Goal: Task Accomplishment & Management: Manage account settings

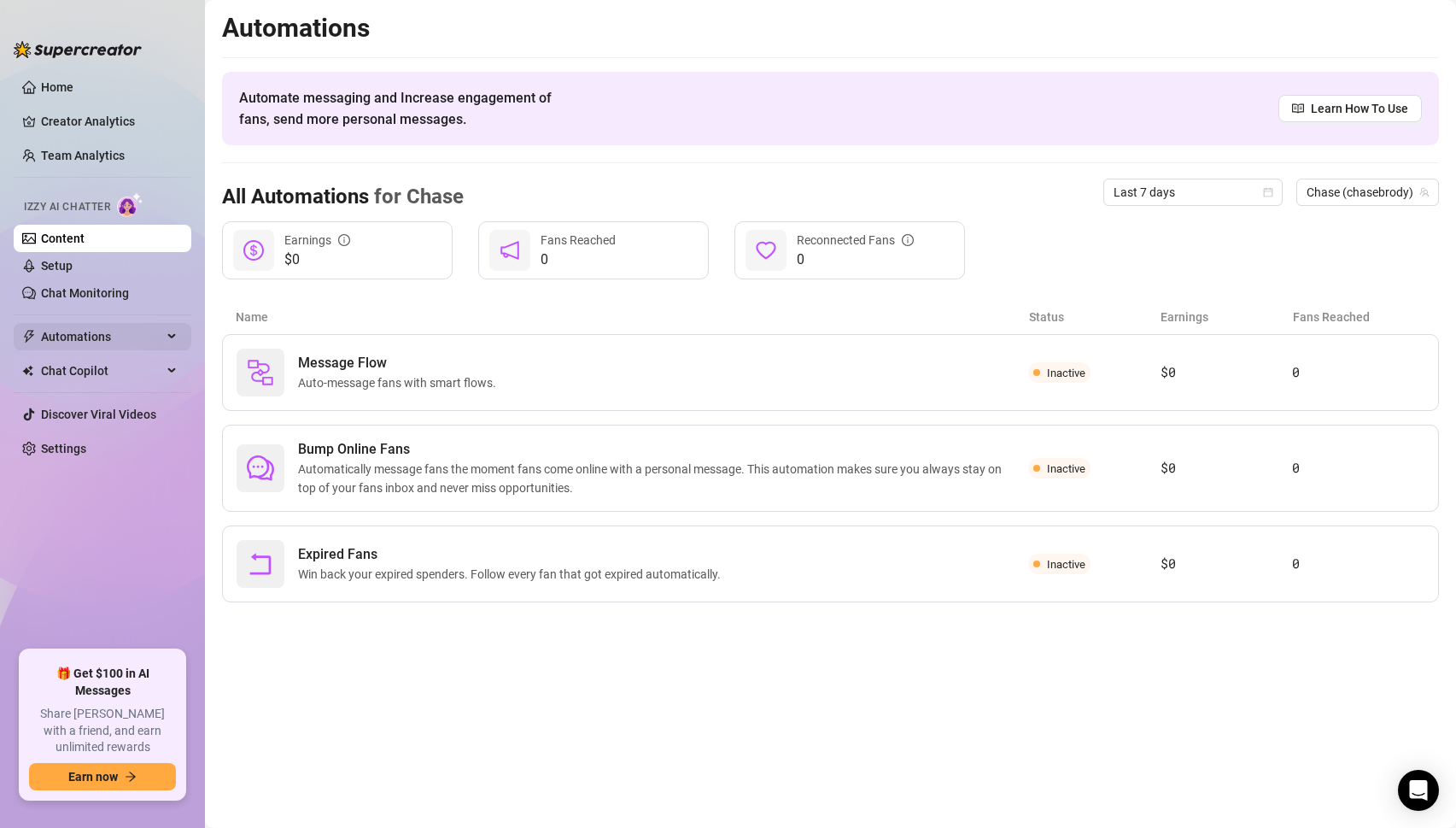
click at [80, 337] on span "Automations" at bounding box center [101, 337] width 121 height 28
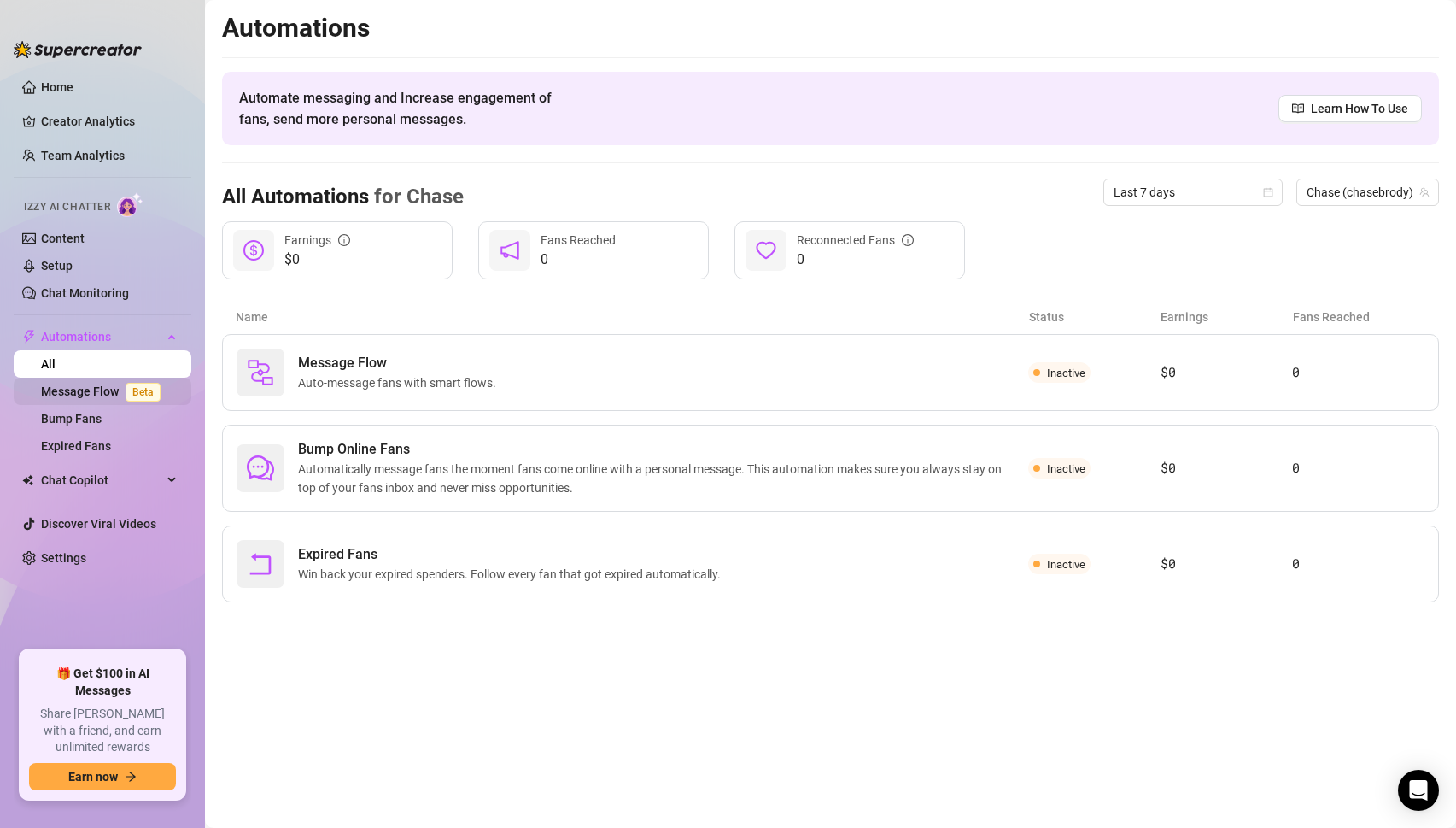
click at [100, 394] on link "Message Flow Beta" at bounding box center [103, 391] width 126 height 14
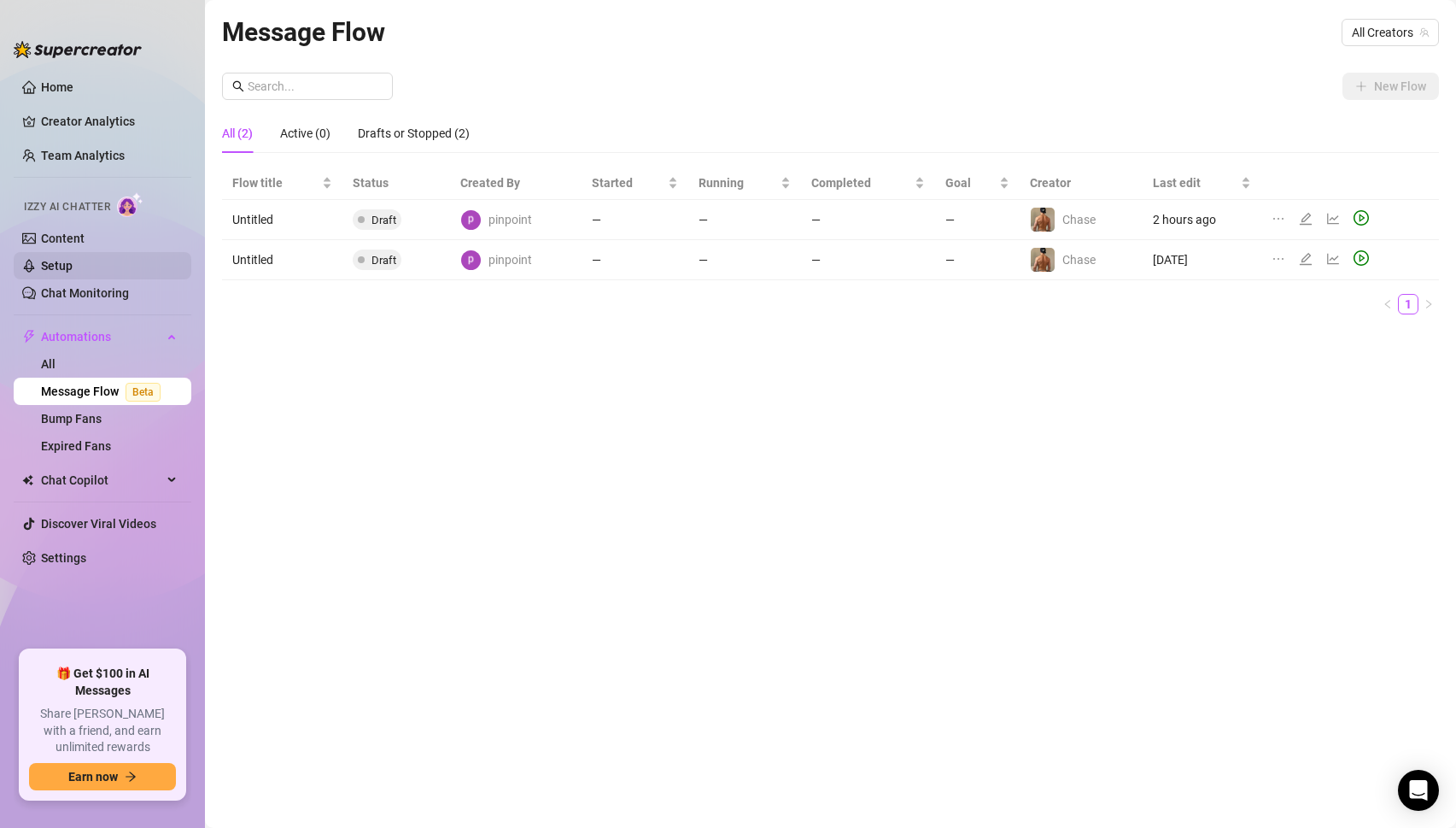
click at [60, 259] on link "Setup" at bounding box center [57, 266] width 32 height 14
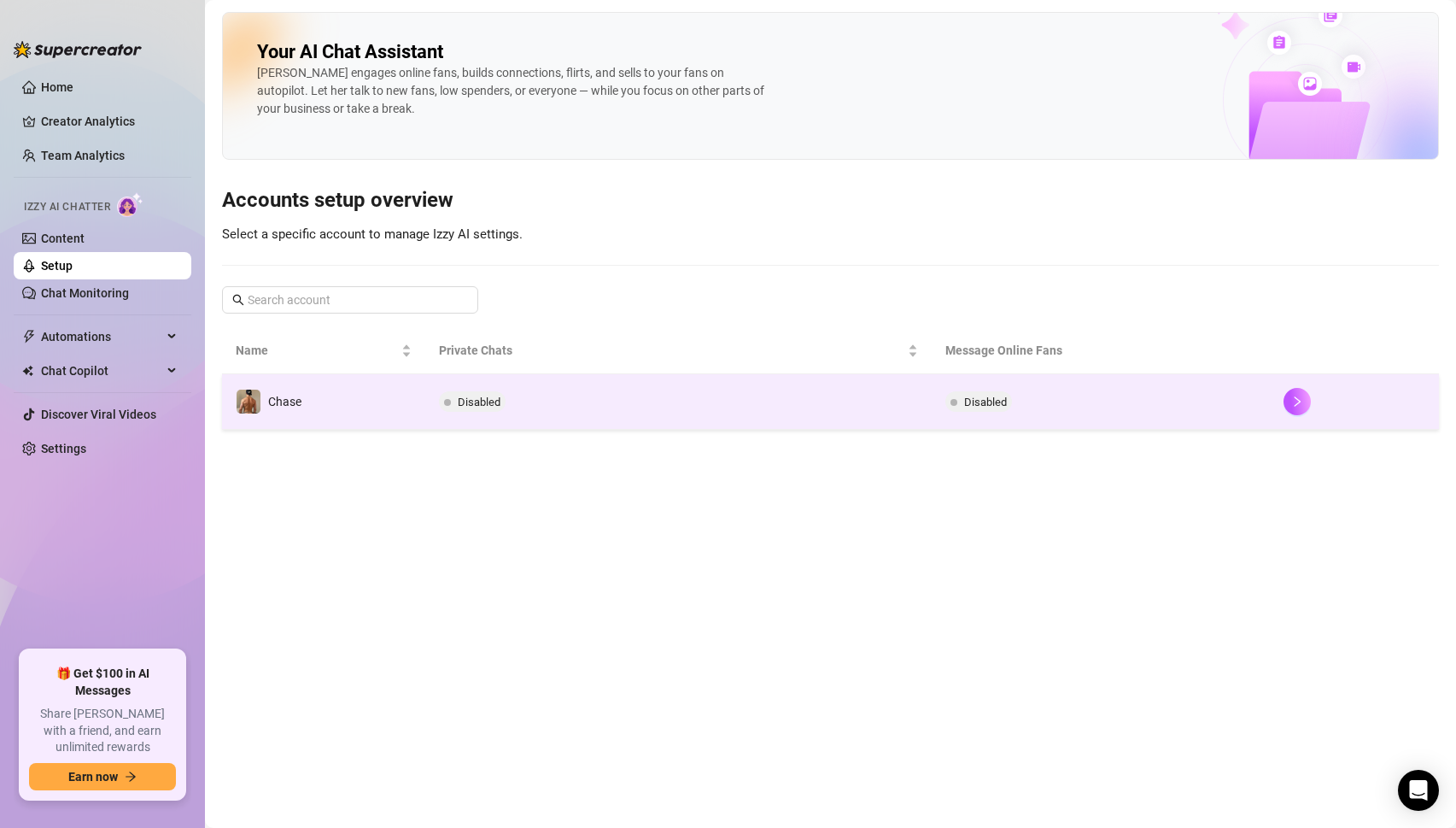
click at [546, 422] on td "Disabled" at bounding box center [678, 402] width 507 height 56
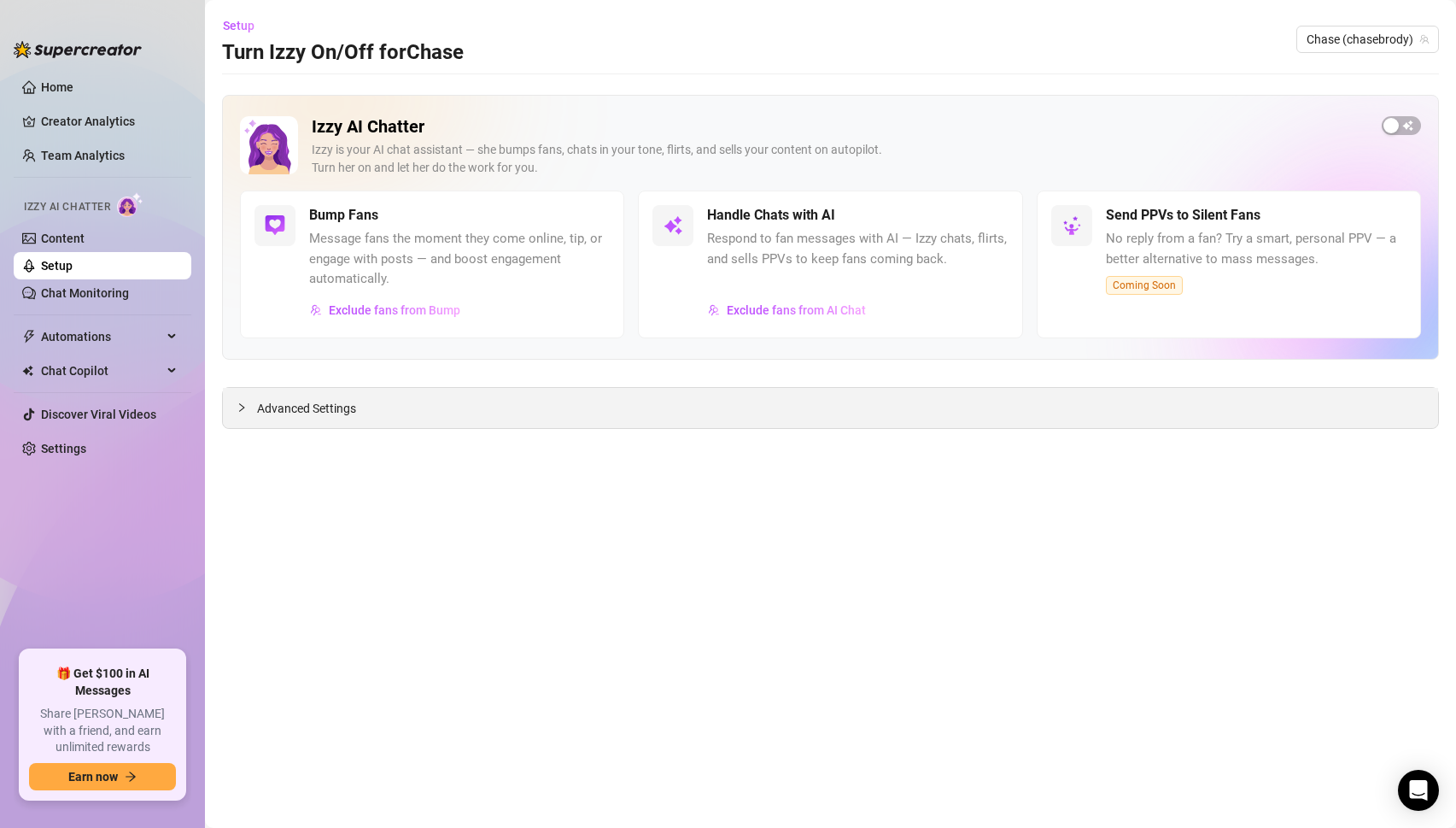
click at [261, 418] on div "Advanced Settings" at bounding box center [831, 408] width 1215 height 40
click at [281, 406] on span "Advanced Settings" at bounding box center [307, 408] width 99 height 19
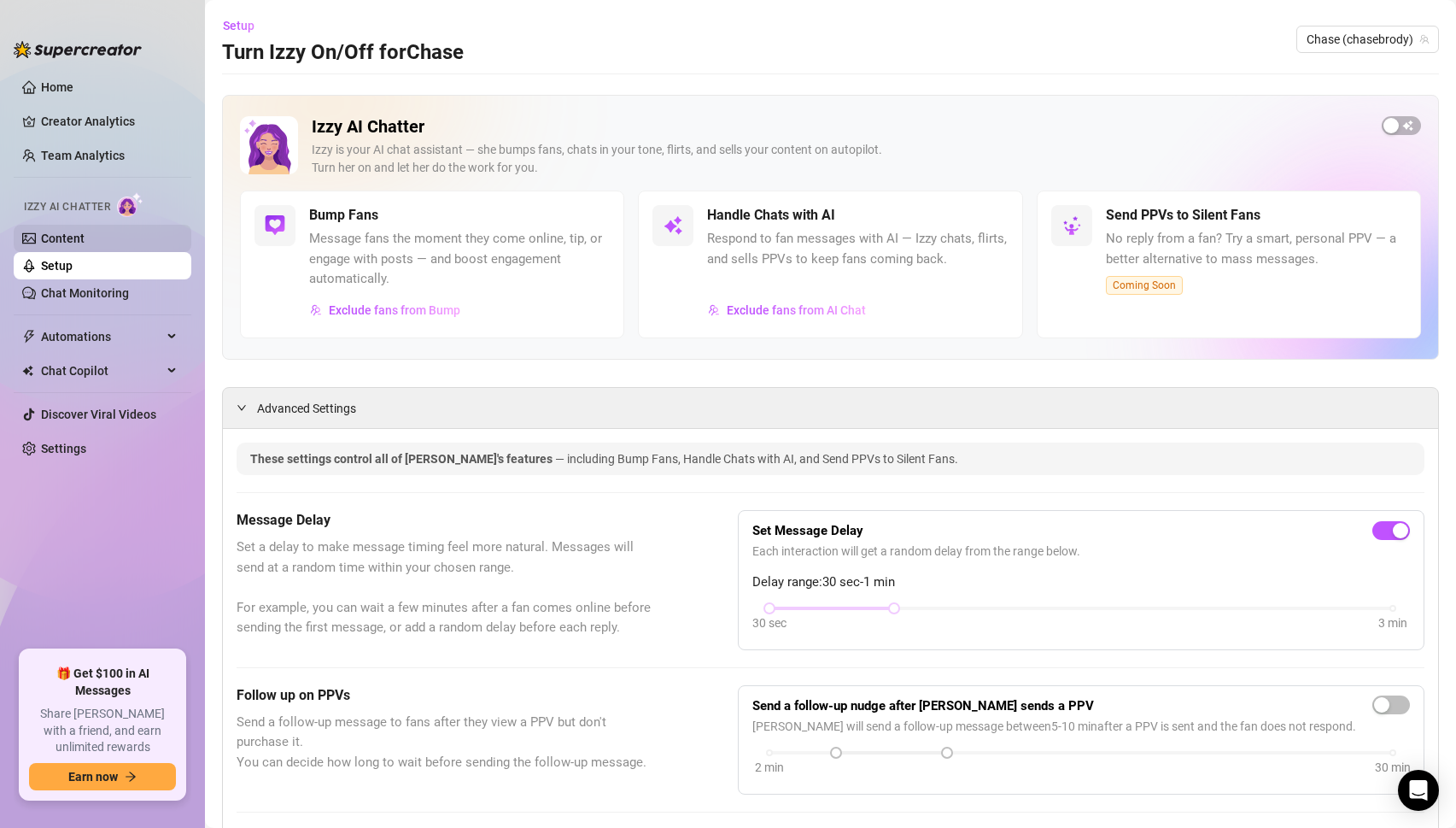
click at [67, 237] on link "Content" at bounding box center [63, 238] width 44 height 14
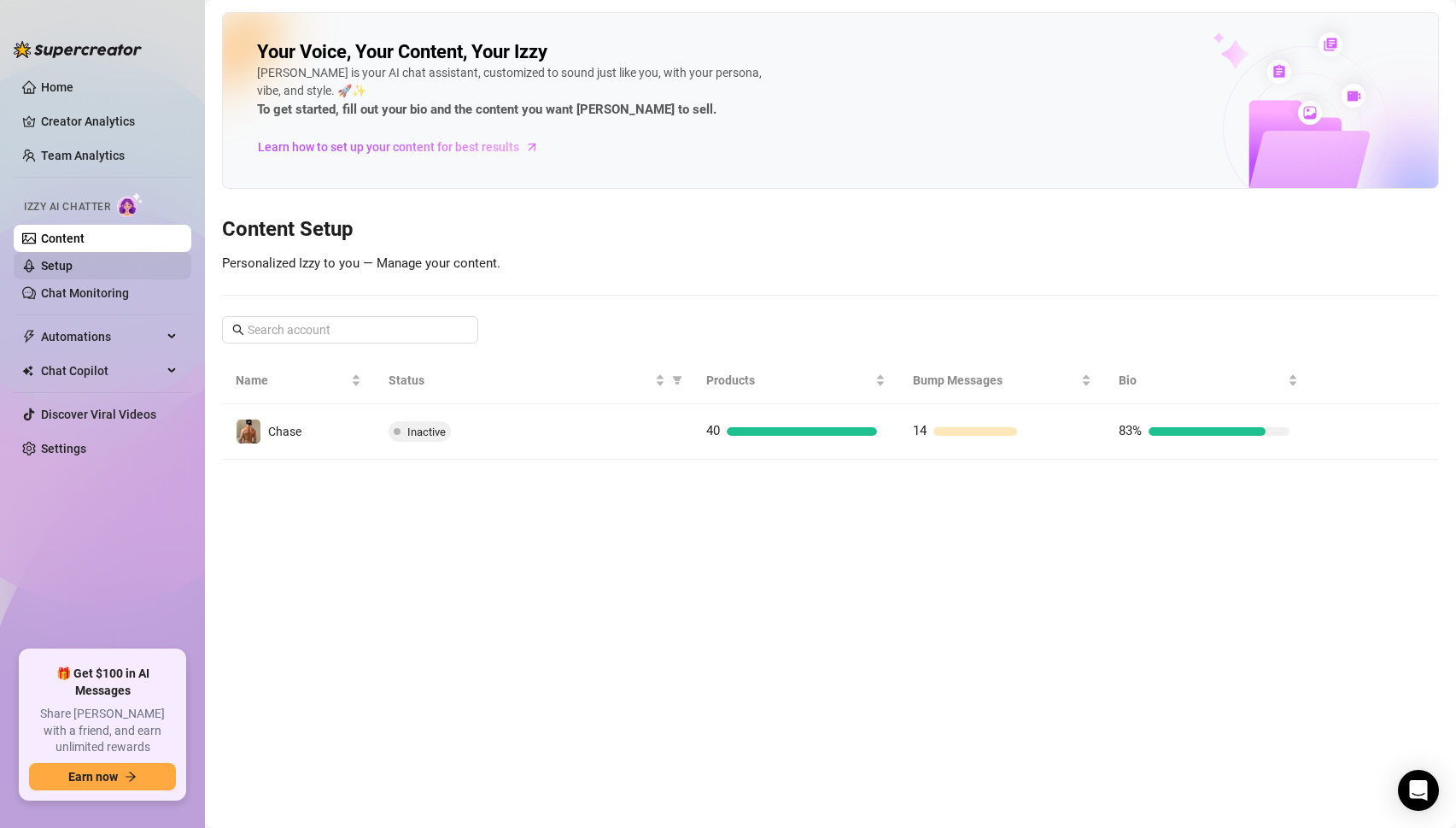
click at [57, 263] on link "Setup" at bounding box center [57, 266] width 32 height 14
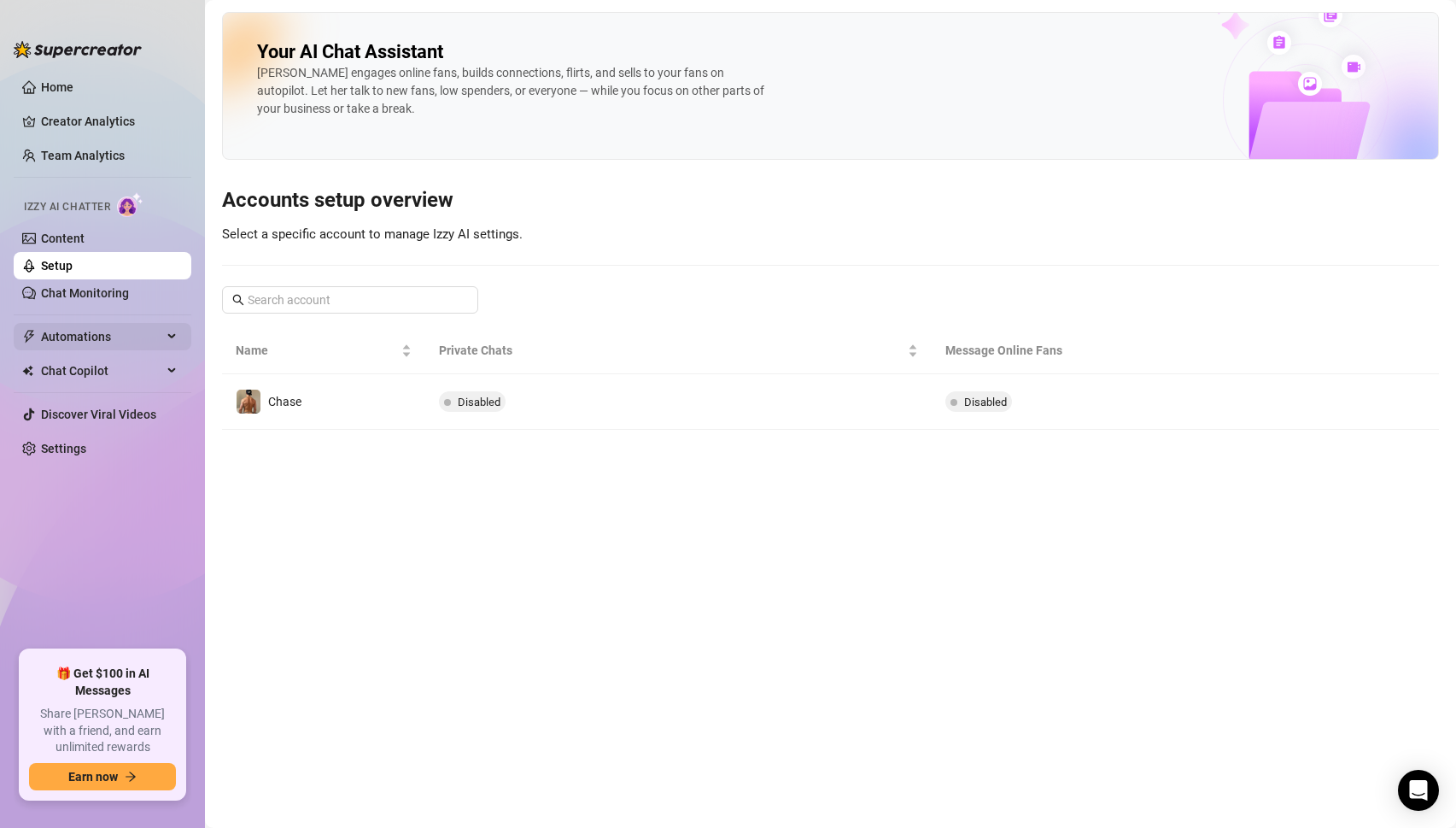
click at [74, 345] on span "Automations" at bounding box center [101, 337] width 121 height 28
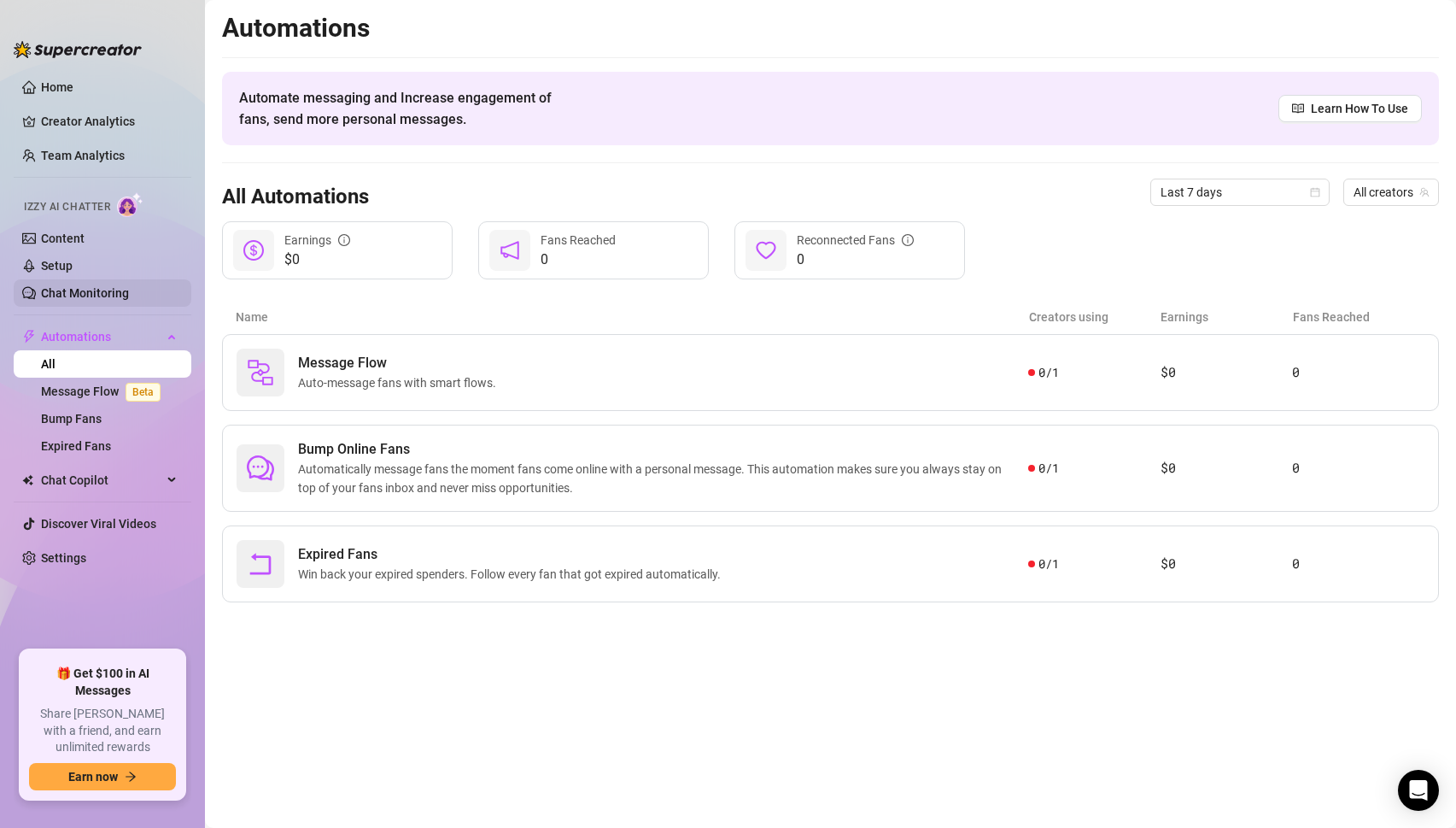
click at [65, 297] on link "Chat Monitoring" at bounding box center [84, 293] width 88 height 14
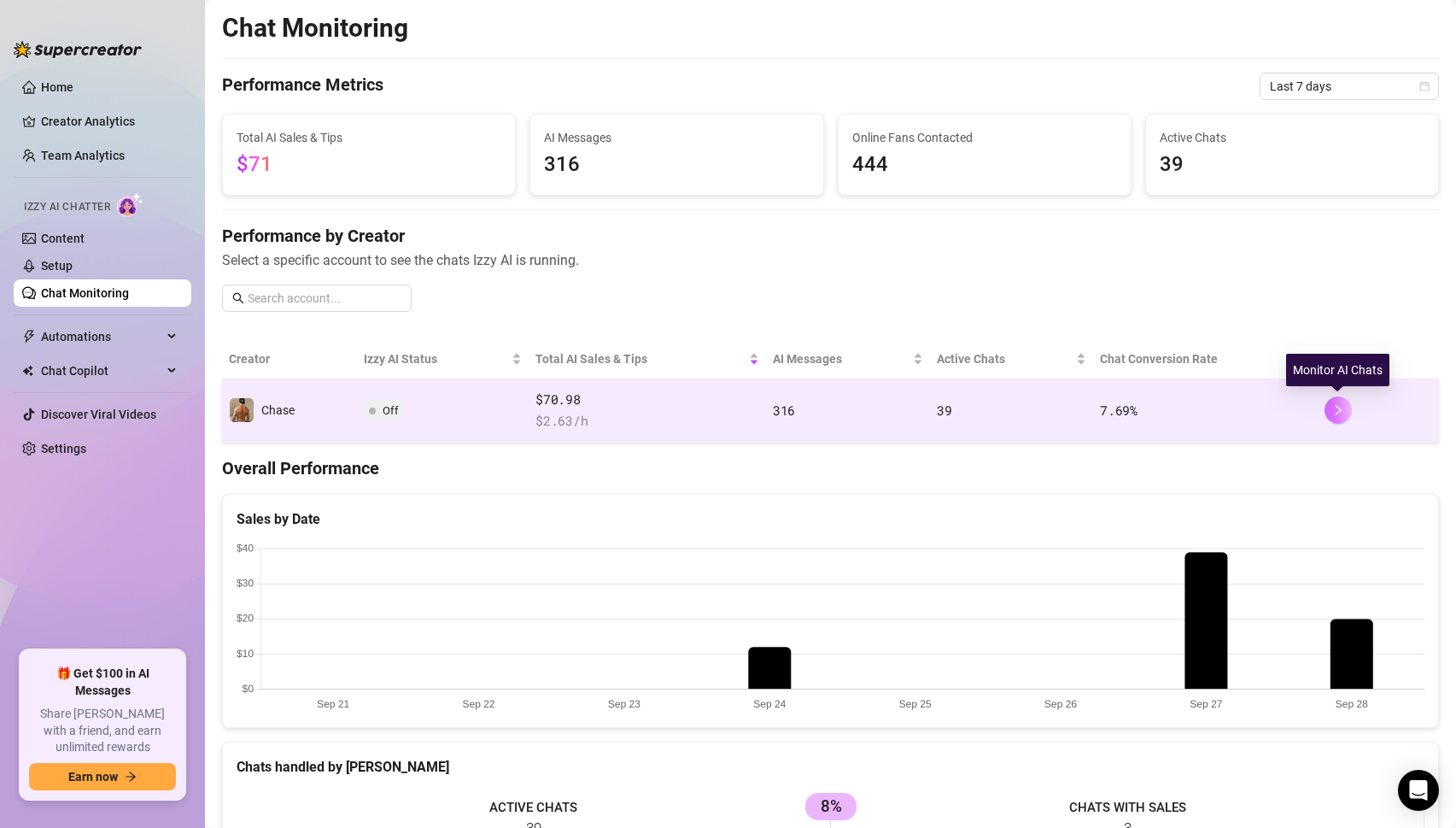
click at [1334, 412] on icon "right" at bounding box center [1338, 410] width 12 height 12
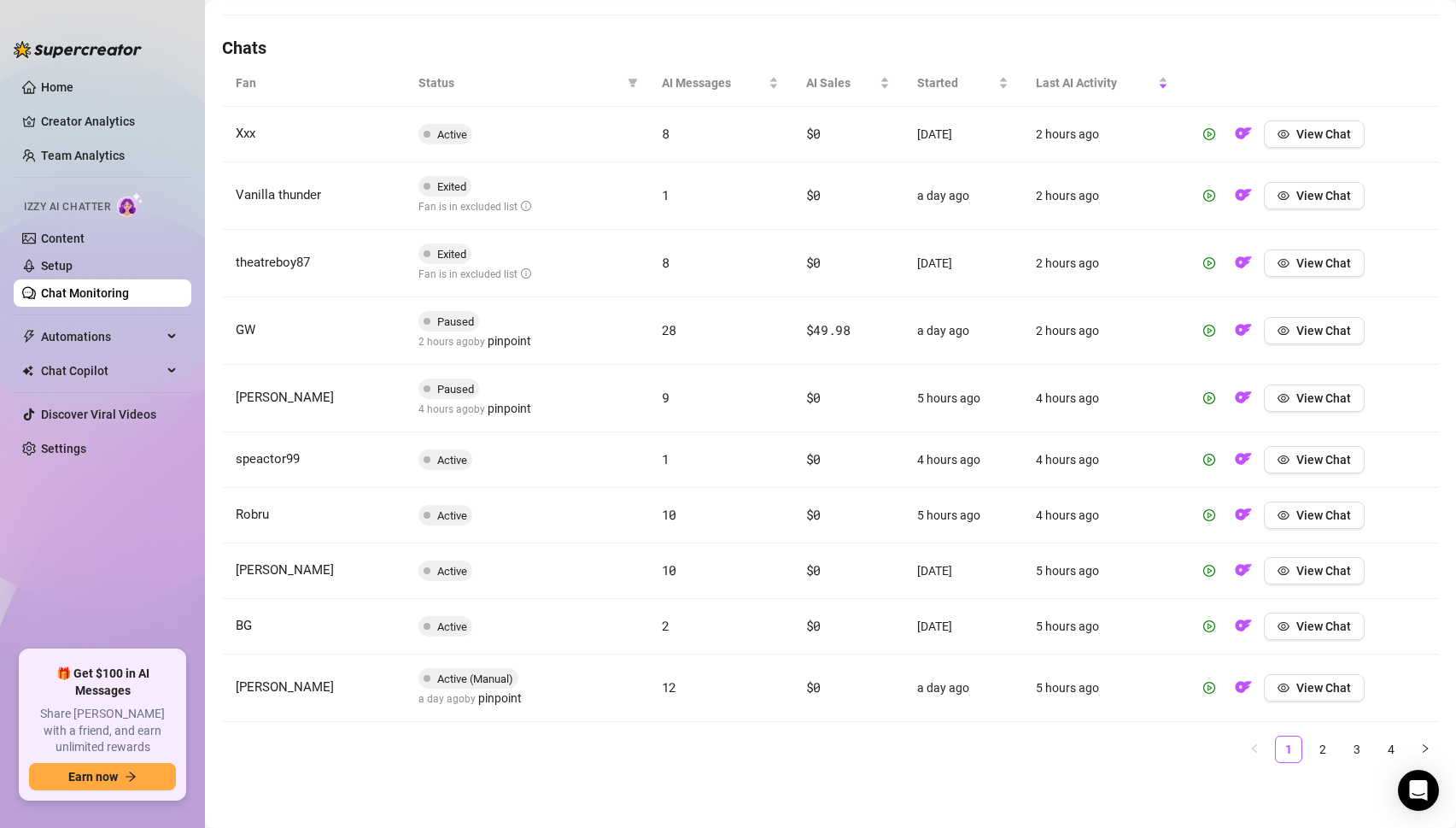
scroll to position [387, 0]
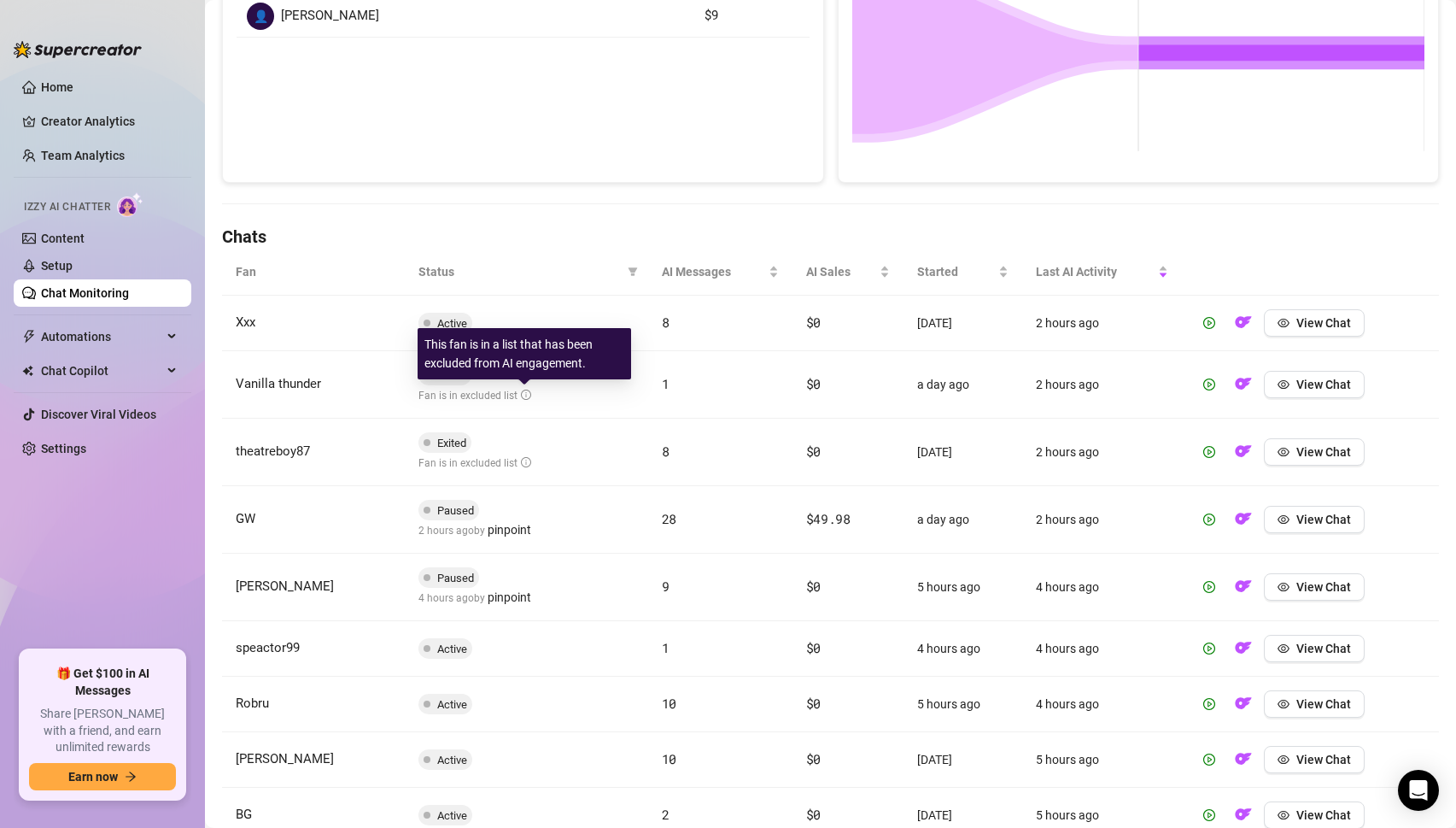
click at [522, 396] on icon "info-circle" at bounding box center [526, 394] width 10 height 10
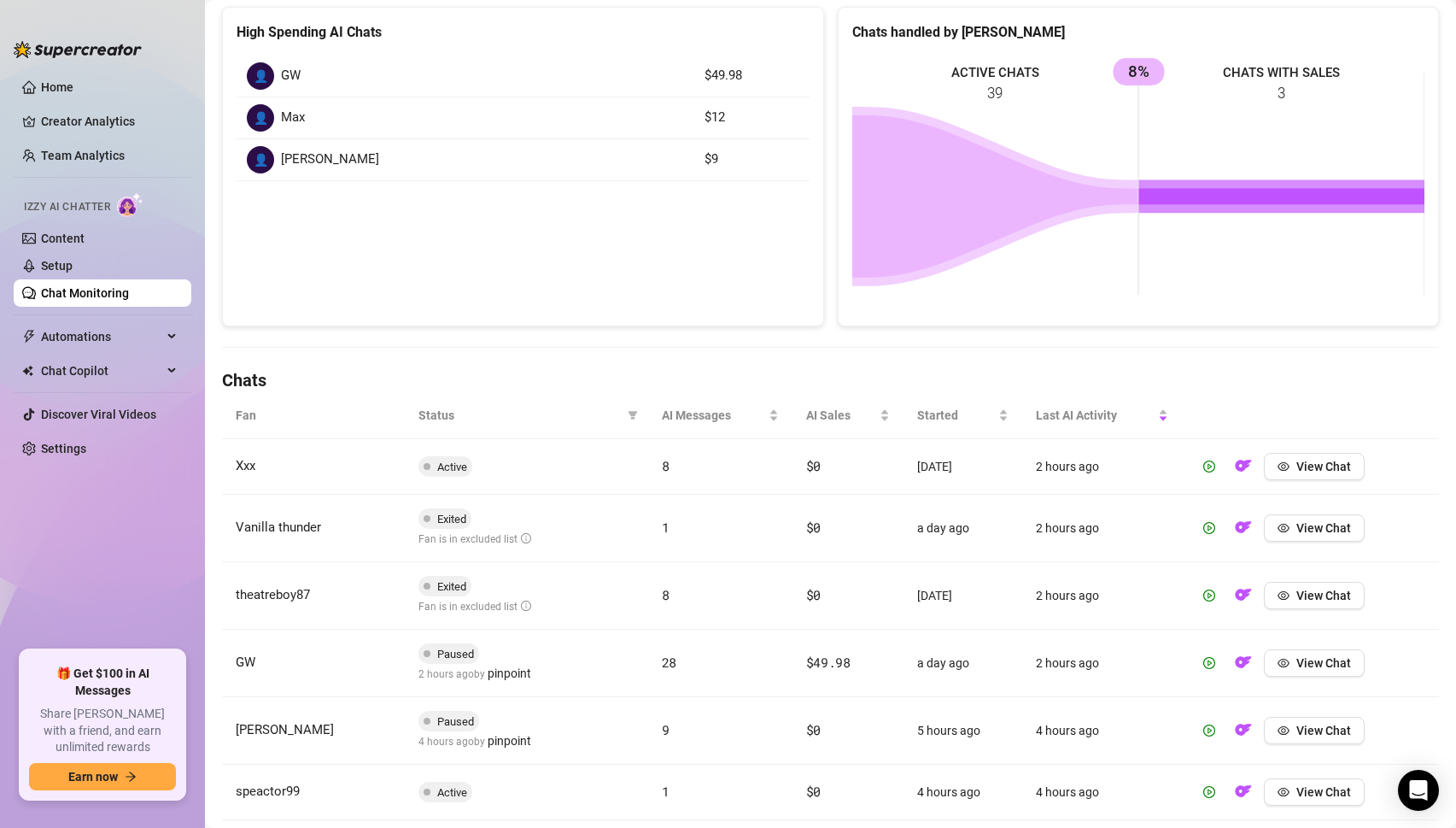
scroll to position [0, 0]
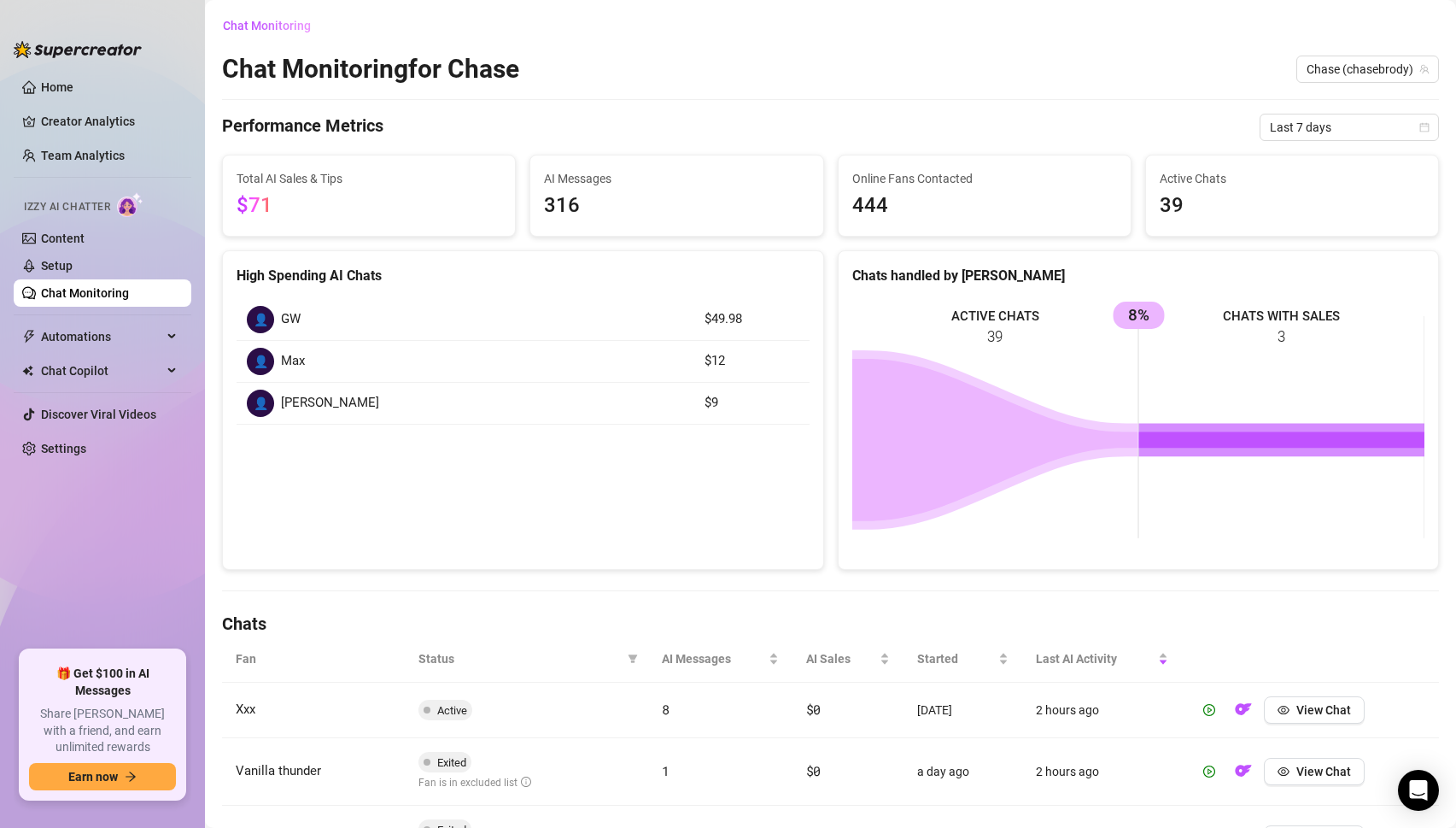
click at [322, 270] on div "High Spending AI Chats" at bounding box center [522, 276] width 573 height 22
